Goal: Task Accomplishment & Management: Manage account settings

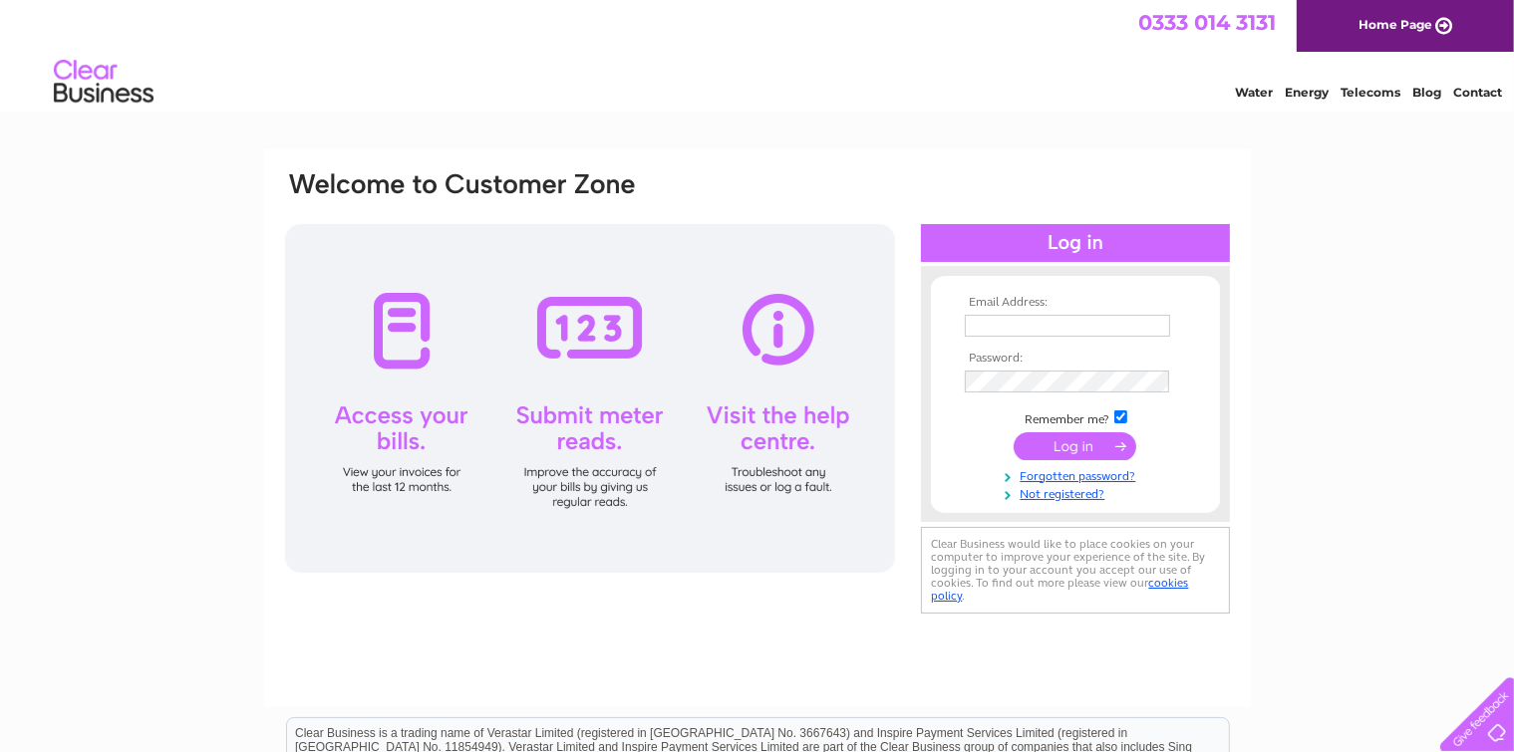
type input "easywayjawad@yahoo.co.uk"
click at [1063, 448] on input "submit" at bounding box center [1074, 447] width 123 height 28
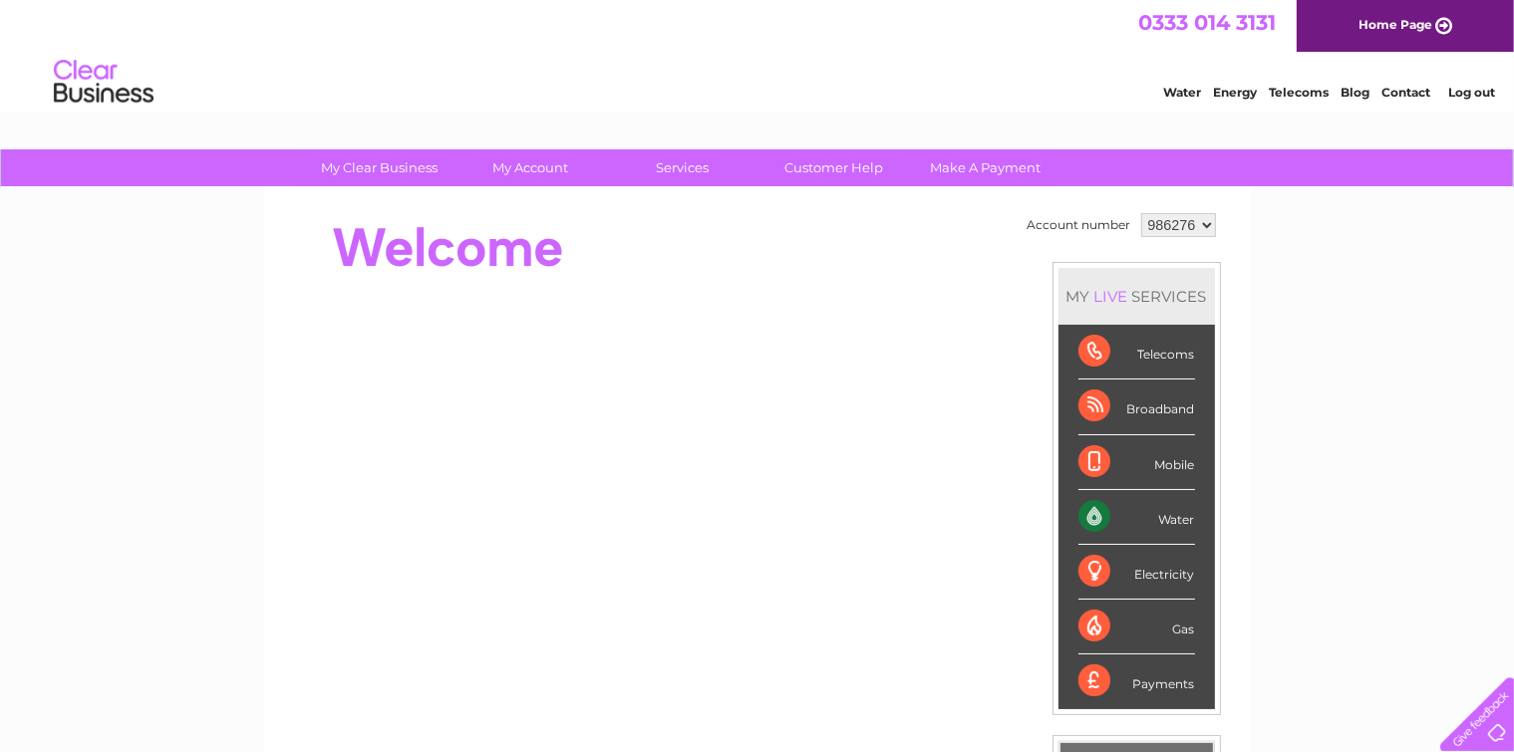
click at [1160, 514] on div "Water" at bounding box center [1136, 517] width 117 height 55
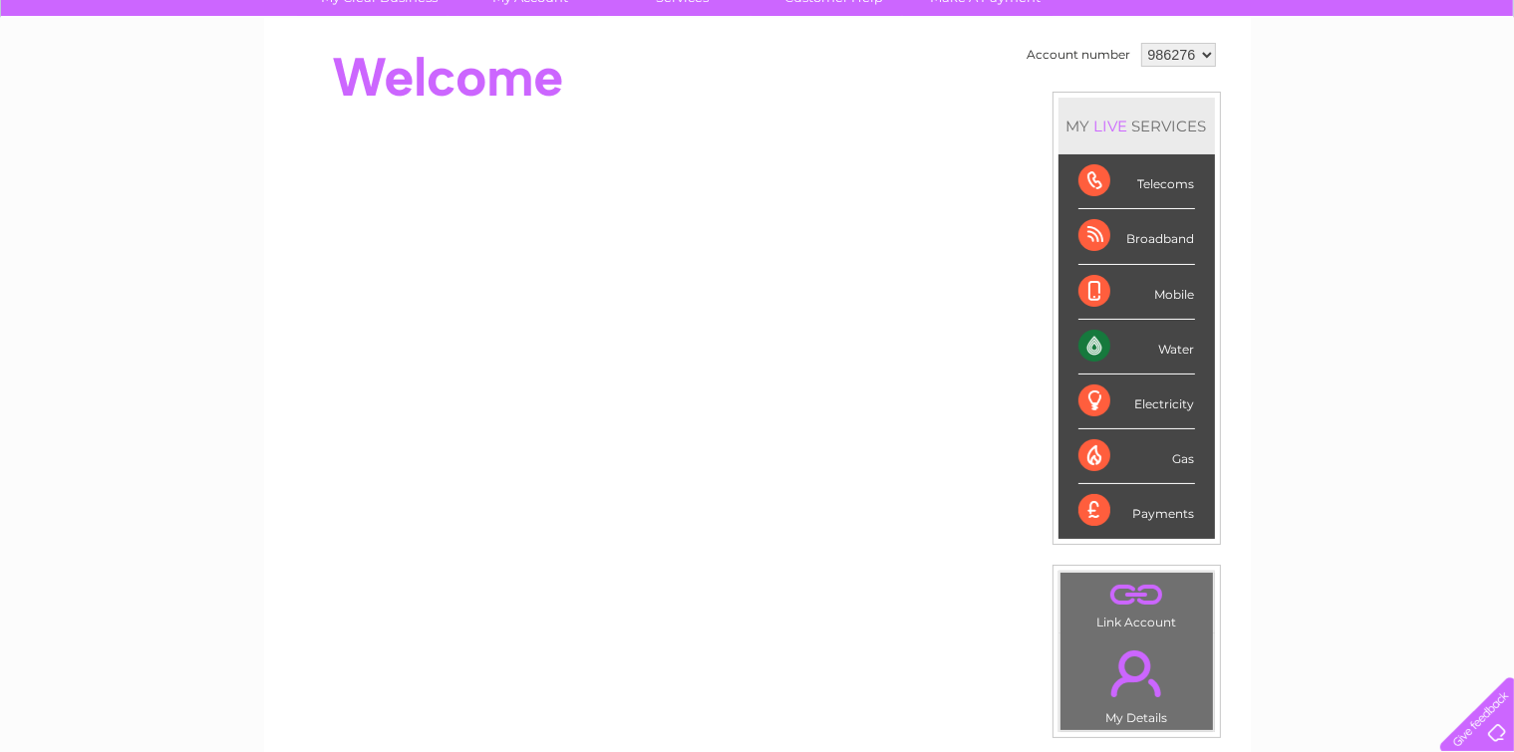
scroll to position [176, 0]
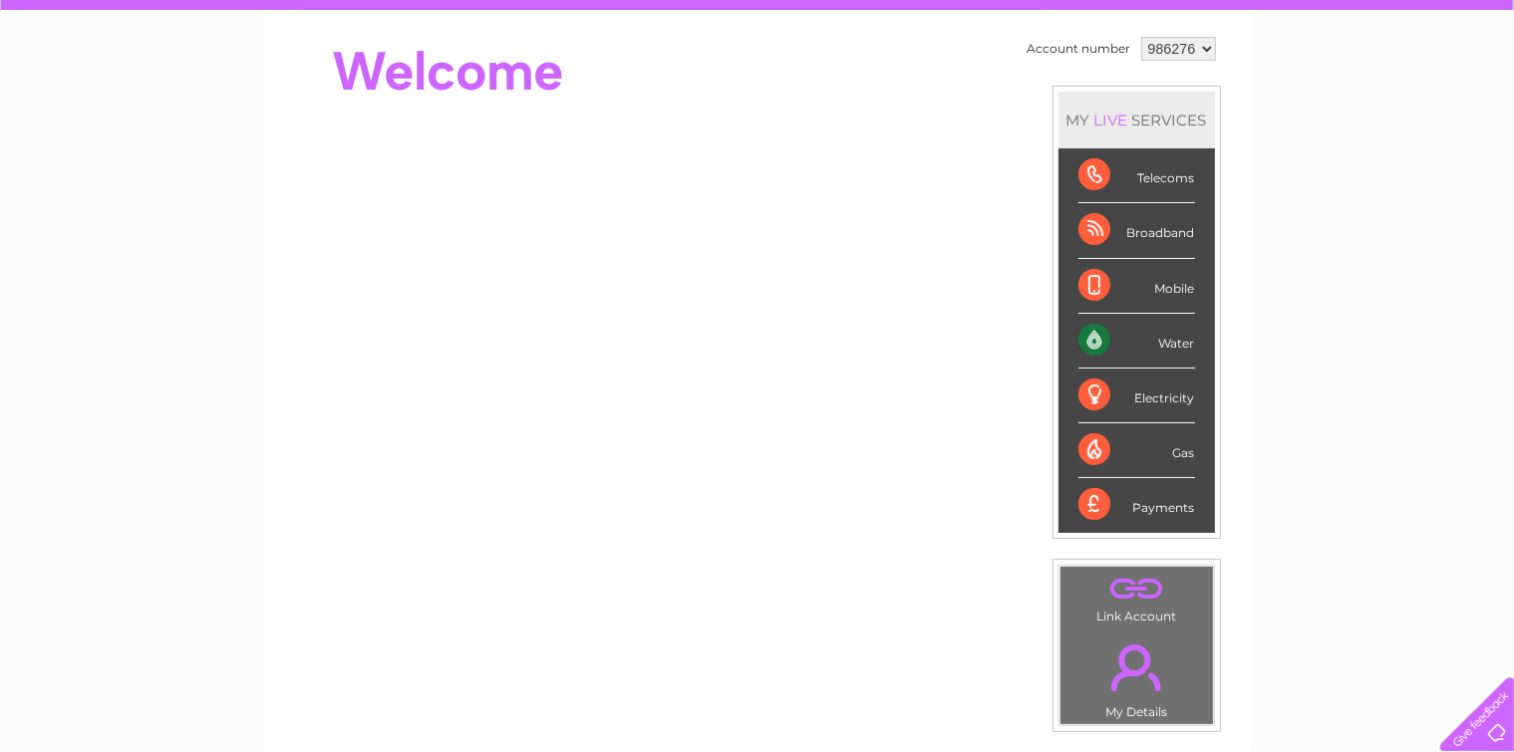
click at [1179, 341] on div "Water" at bounding box center [1136, 341] width 117 height 55
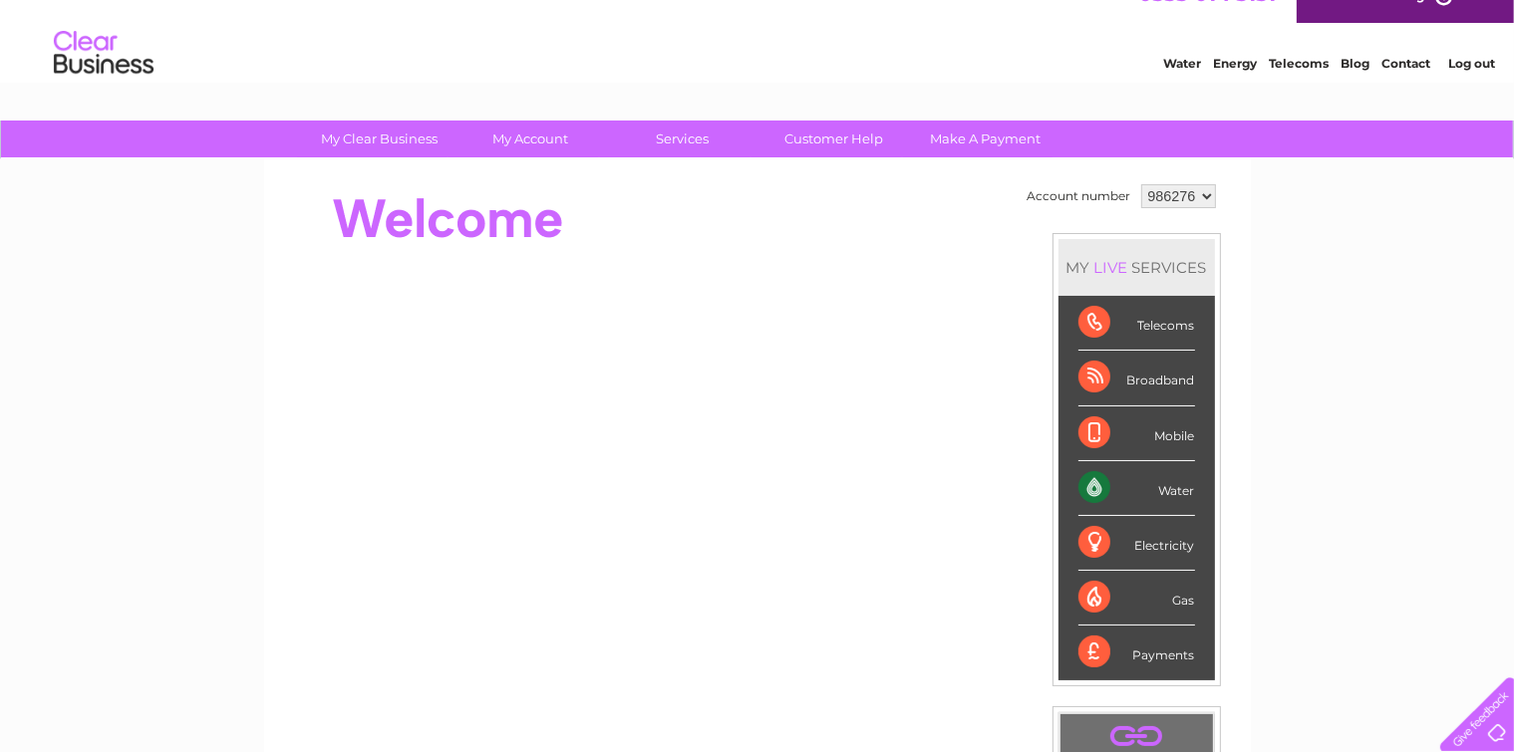
scroll to position [0, 0]
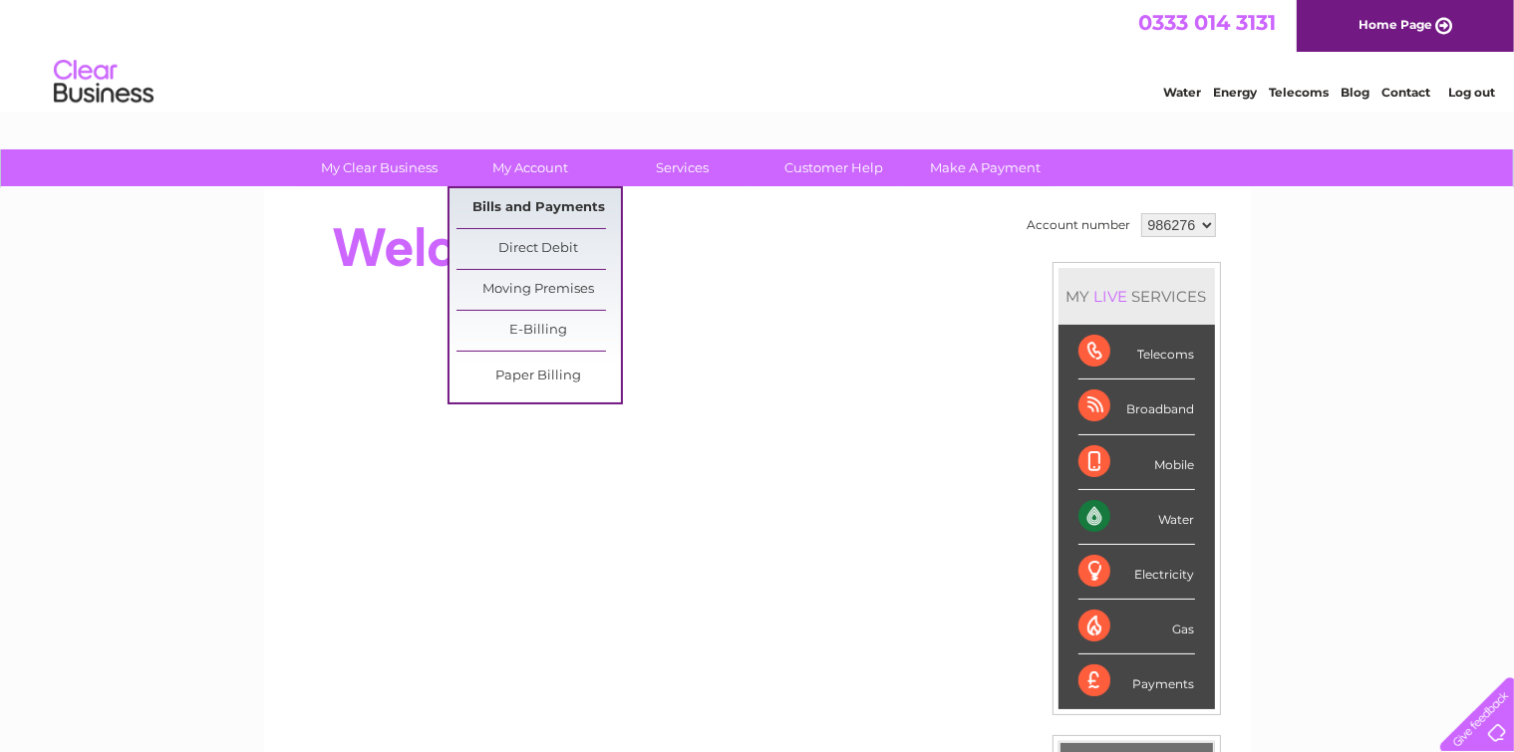
click at [532, 202] on link "Bills and Payments" at bounding box center [538, 208] width 164 height 40
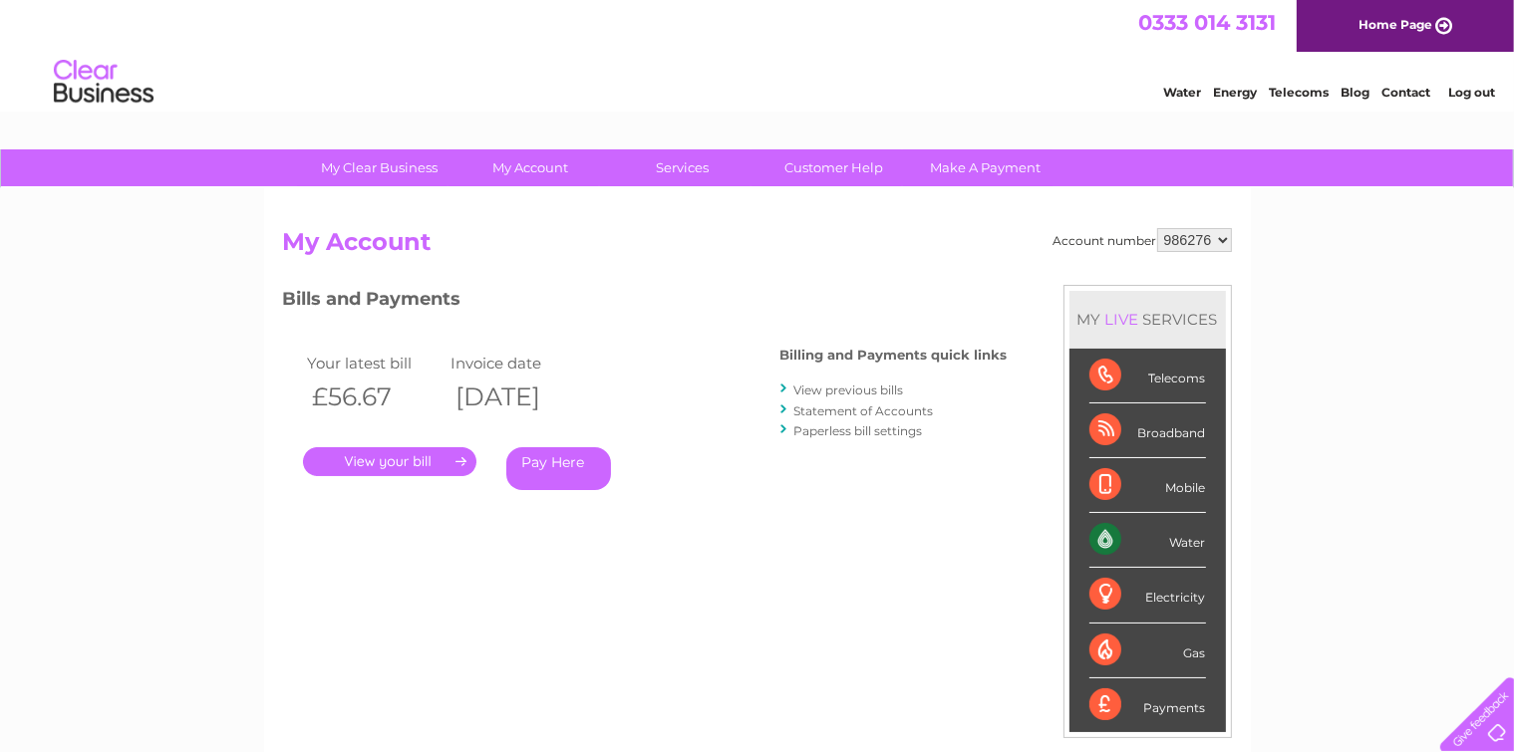
click at [381, 452] on link "." at bounding box center [389, 461] width 173 height 29
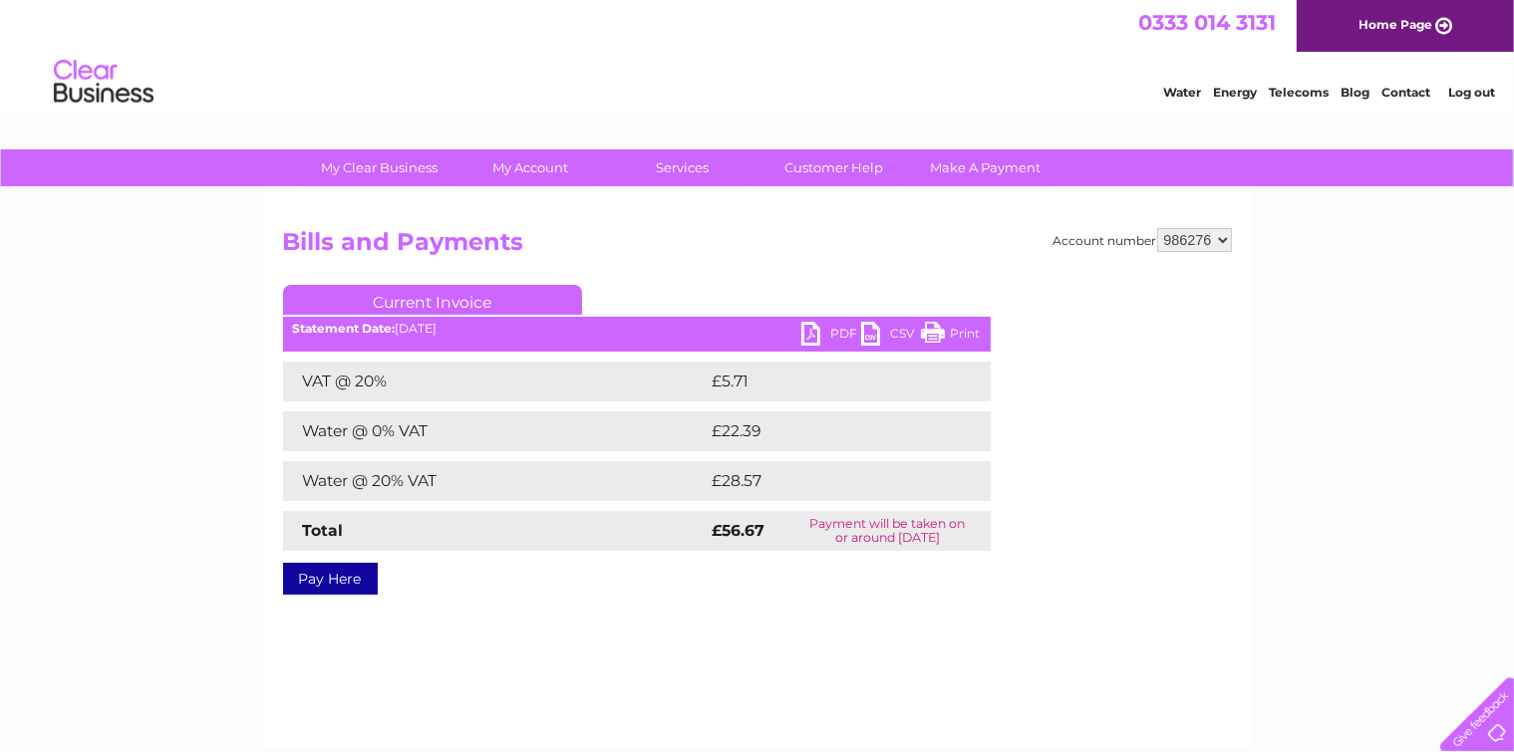
click at [814, 338] on link "PDF" at bounding box center [831, 336] width 60 height 29
